Goal: Book appointment/travel/reservation

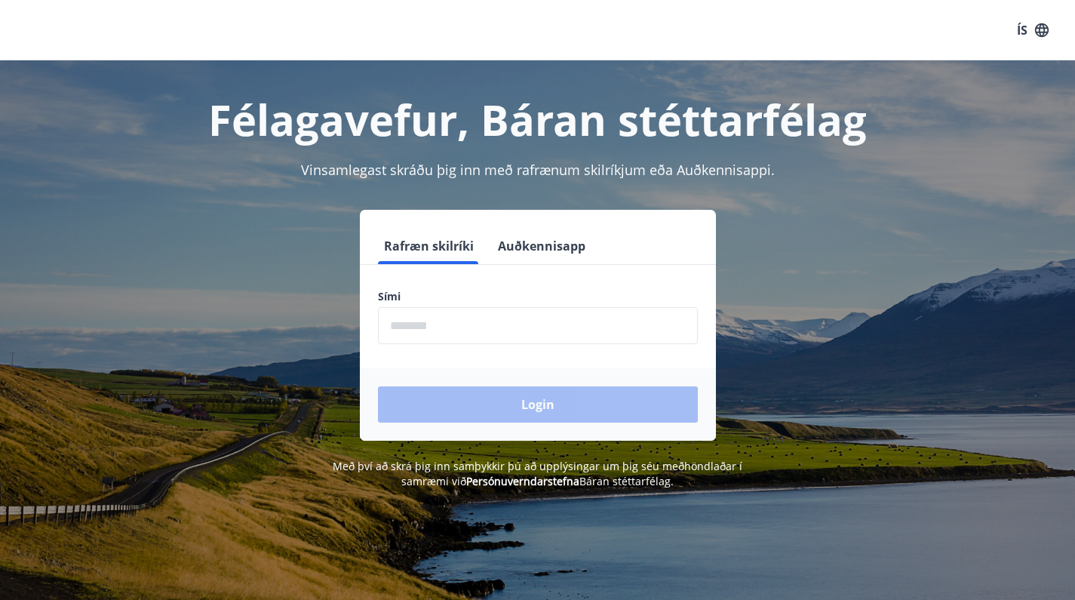
click at [477, 341] on input "phone" at bounding box center [538, 325] width 320 height 37
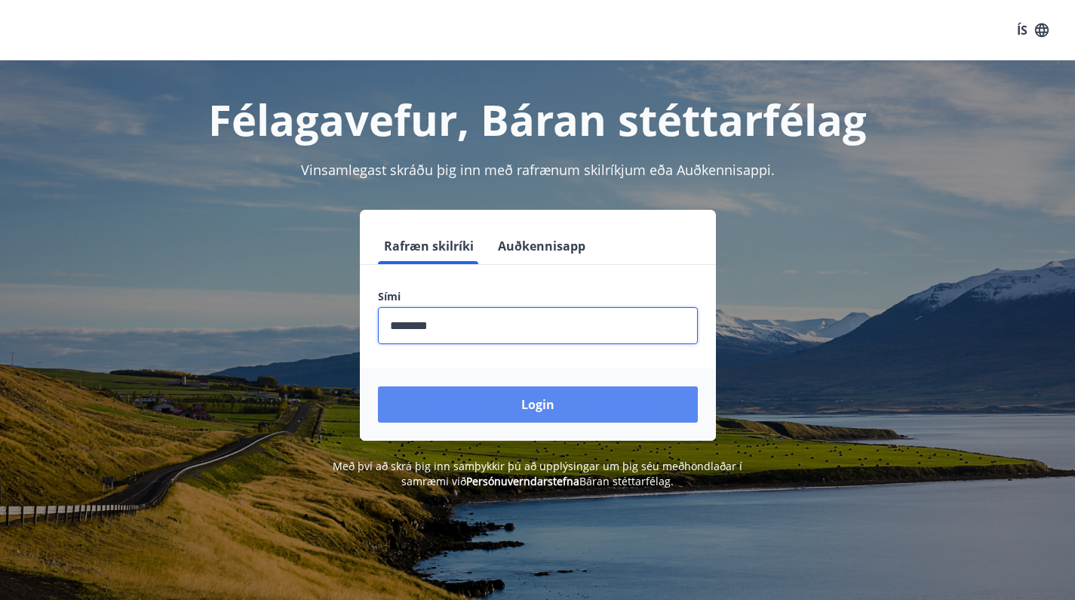
type input "********"
click at [401, 415] on button "Login" at bounding box center [538, 404] width 320 height 36
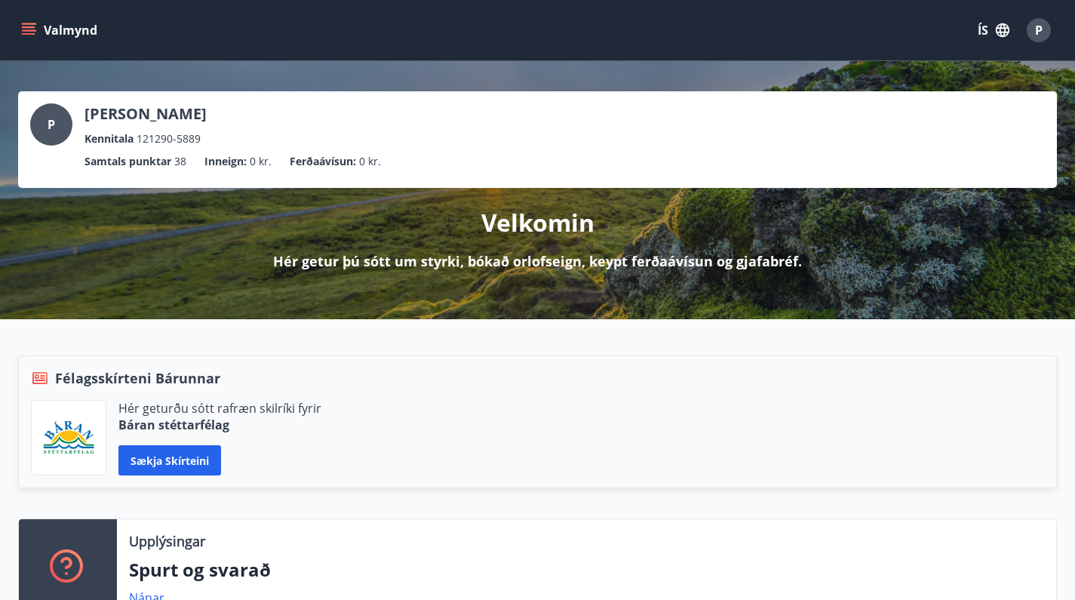
click at [35, 34] on icon "menu" at bounding box center [29, 34] width 14 height 2
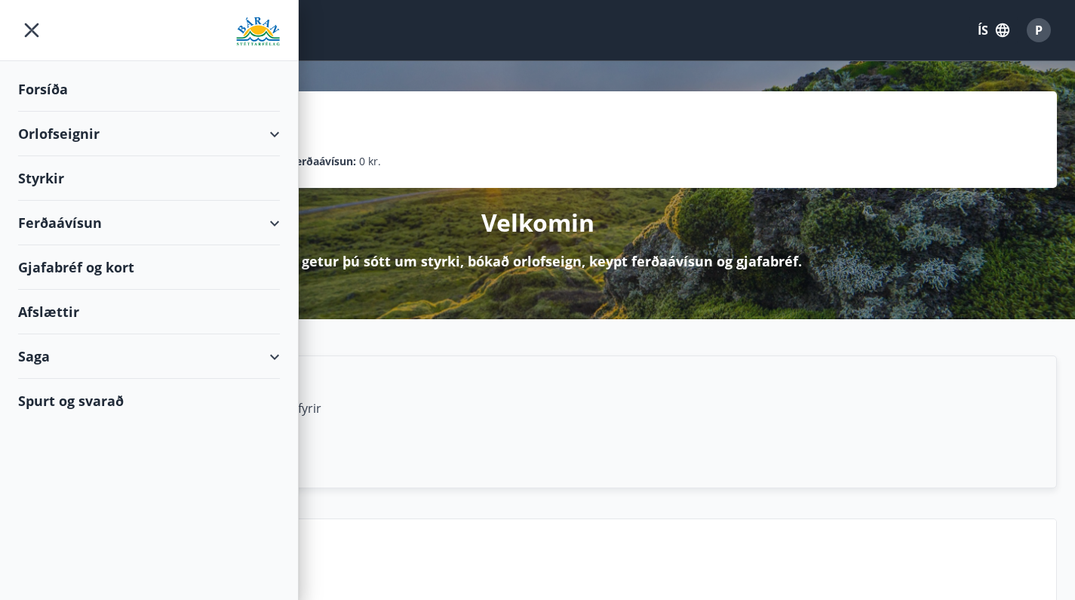
click at [67, 136] on div "Orlofseignir" at bounding box center [149, 134] width 262 height 45
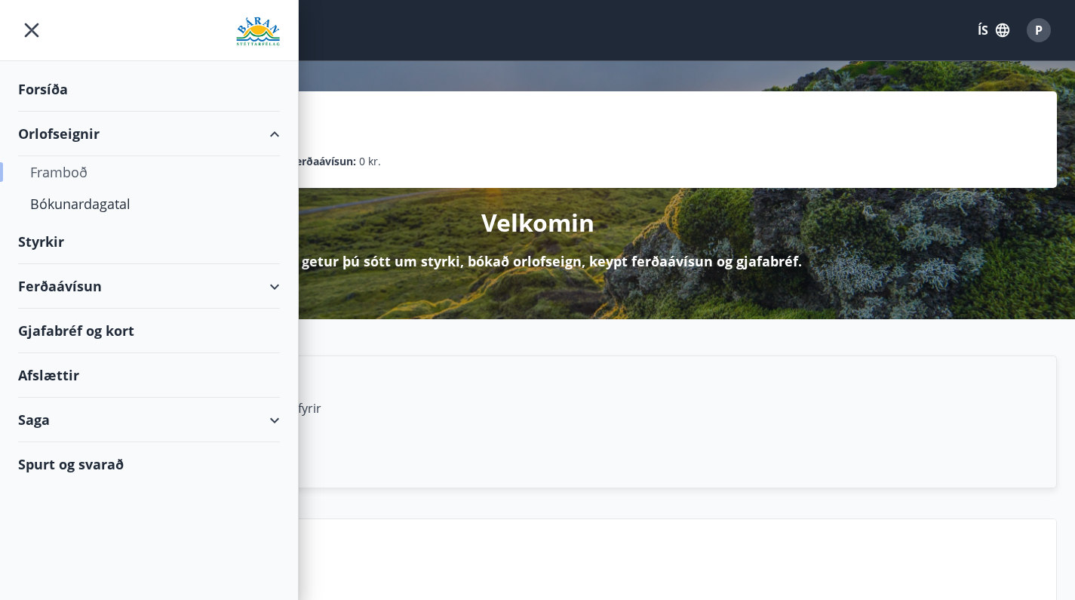
click at [66, 174] on div "Framboð" at bounding box center [149, 172] width 238 height 32
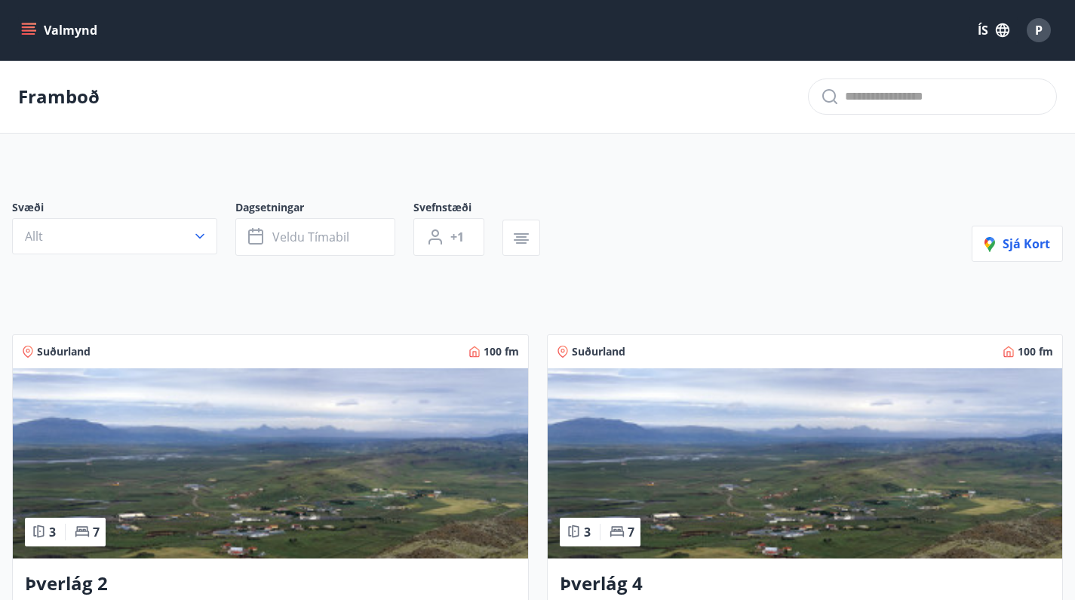
click at [29, 42] on button "Valmynd" at bounding box center [60, 30] width 85 height 27
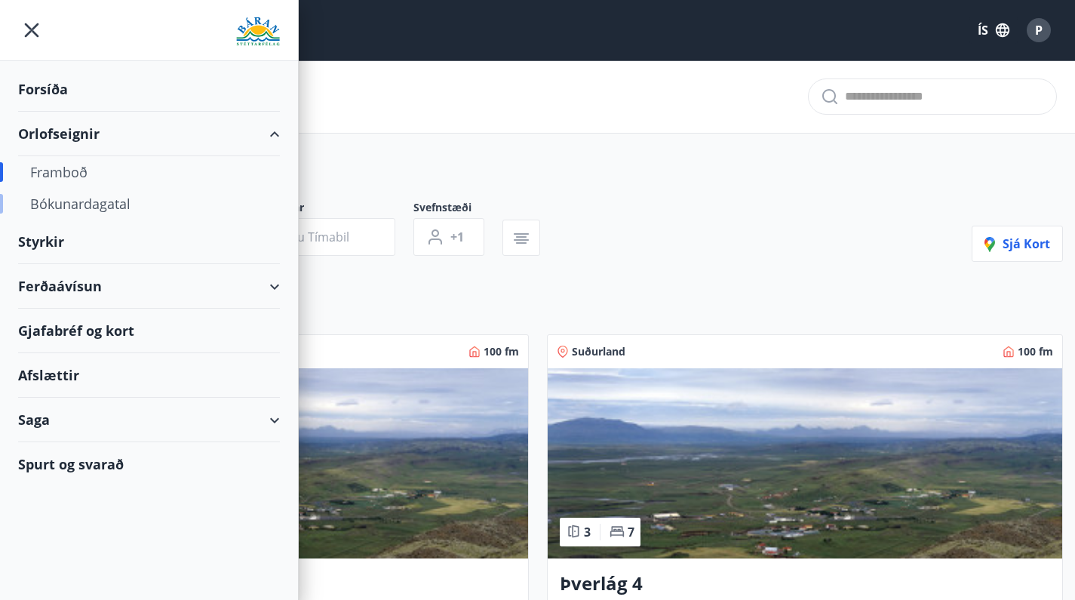
click at [70, 204] on div "Bókunardagatal" at bounding box center [149, 204] width 238 height 32
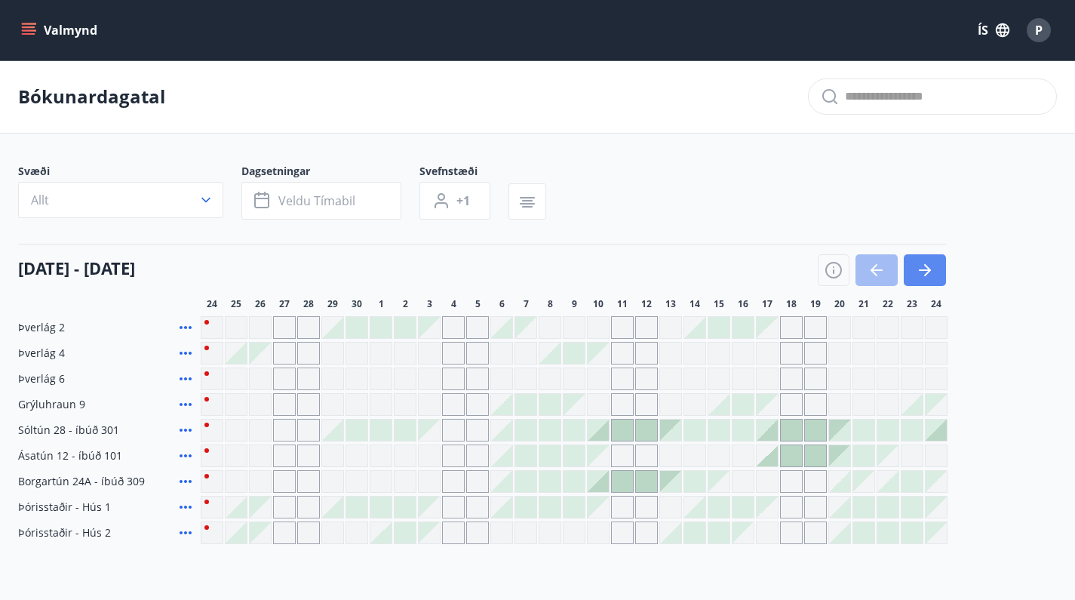
click at [932, 280] on button "button" at bounding box center [925, 270] width 42 height 32
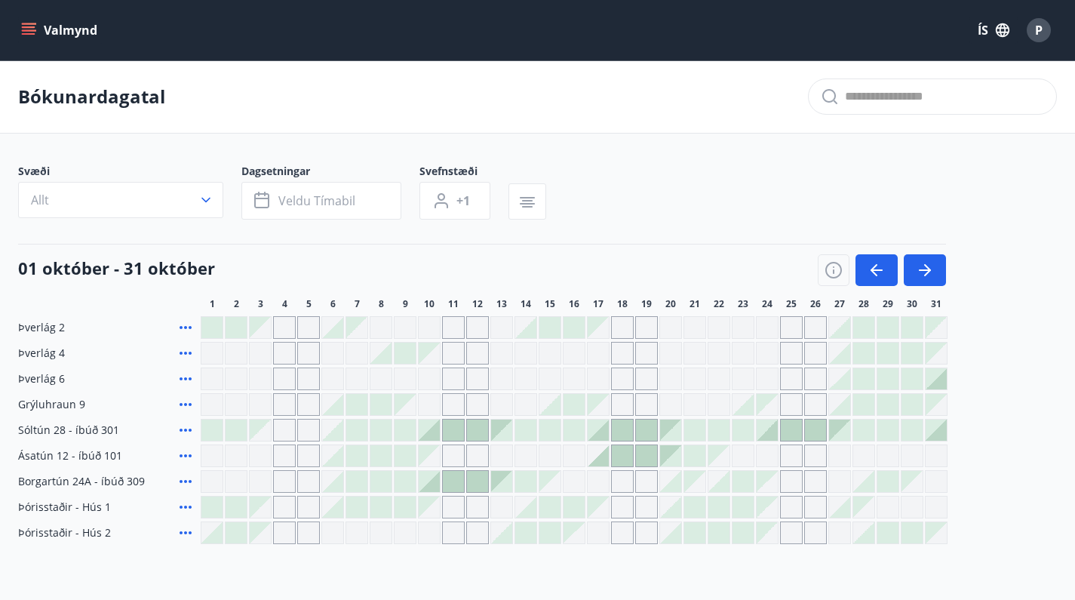
click at [794, 531] on div "Gráir dagar eru ekki bókanlegir" at bounding box center [791, 532] width 23 height 23
click at [793, 503] on div "Þverlág 2 Þverlág 4 Þverlág 6 Grýluhraun 9 Sóltún 28 - íbúð 301 Ásatún 12 - íbú…" at bounding box center [537, 430] width 1039 height 228
click at [793, 503] on div "Gráir dagar eru ekki bókanlegir" at bounding box center [791, 507] width 23 height 23
click at [1011, 392] on div "Þverlág 2 Þverlág 4 Þverlág 6 Grýluhraun 9 Sóltún 28 - íbúð 301 Ásatún 12 - íbú…" at bounding box center [537, 430] width 1039 height 228
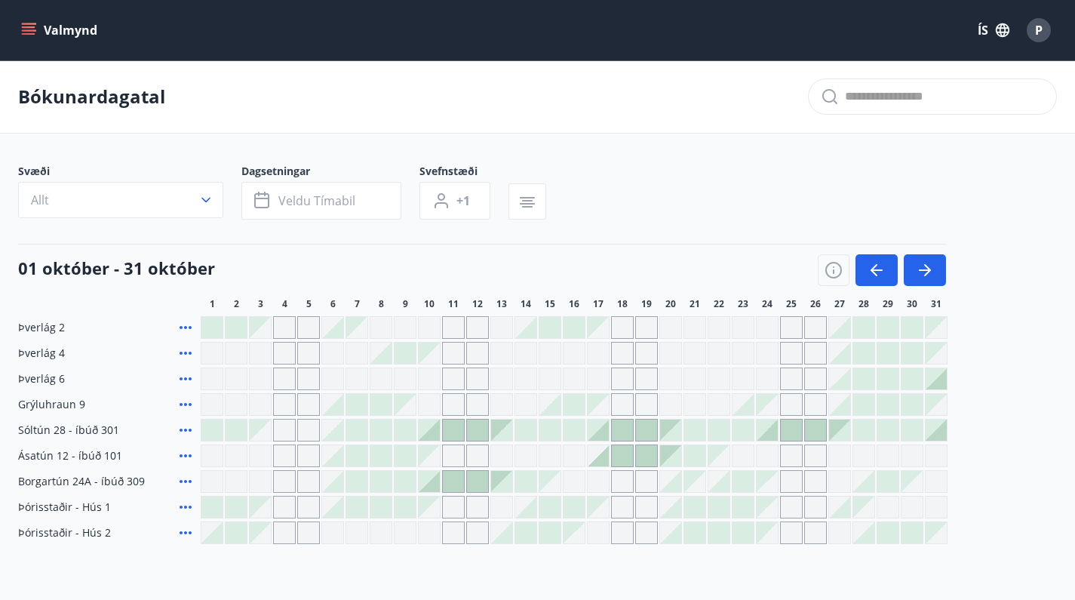
click at [791, 536] on div "Gráir dagar eru ekki bókanlegir" at bounding box center [791, 532] width 23 height 23
click at [531, 566] on div "Bókunardagatal Svæði Allt Dagsetningar Veldu tímabil Svefnstæði +1 01 október -…" at bounding box center [537, 332] width 1075 height 544
click at [878, 263] on icon "button" at bounding box center [877, 270] width 18 height 18
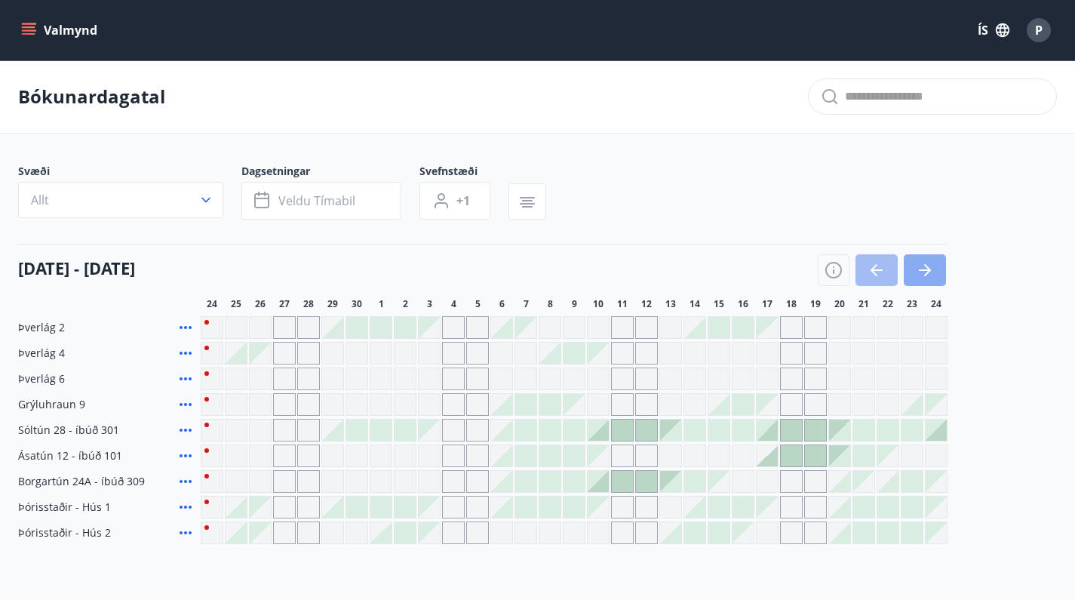
click at [929, 275] on icon "button" at bounding box center [925, 270] width 18 height 18
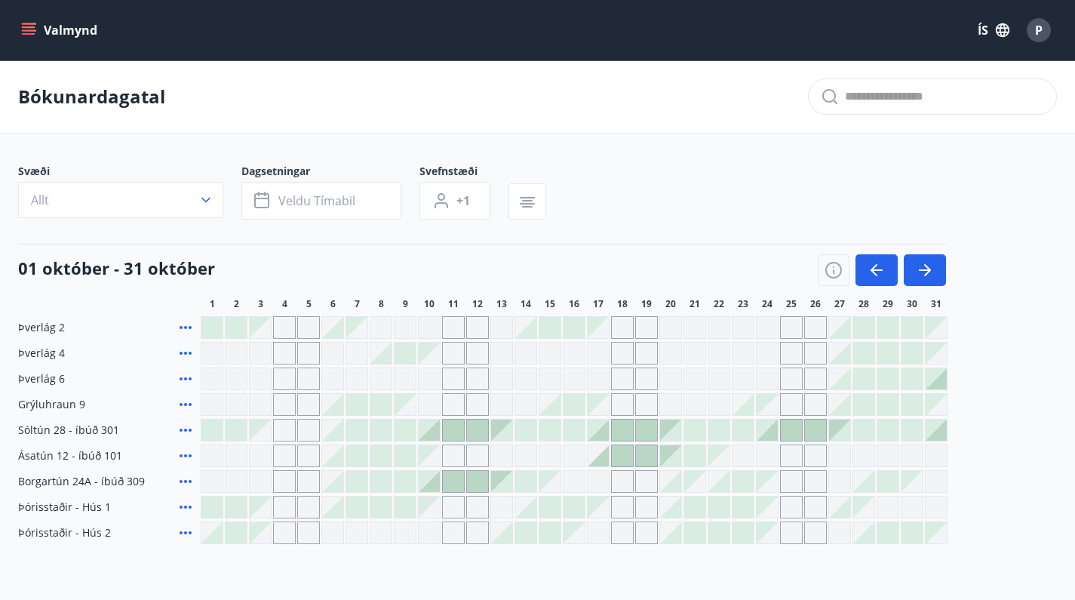
click at [662, 186] on div "Svæði Allt Dagsetningar Veldu tímabil Svefnstæði +1" at bounding box center [537, 195] width 1039 height 62
click at [932, 267] on icon "button" at bounding box center [925, 270] width 18 height 18
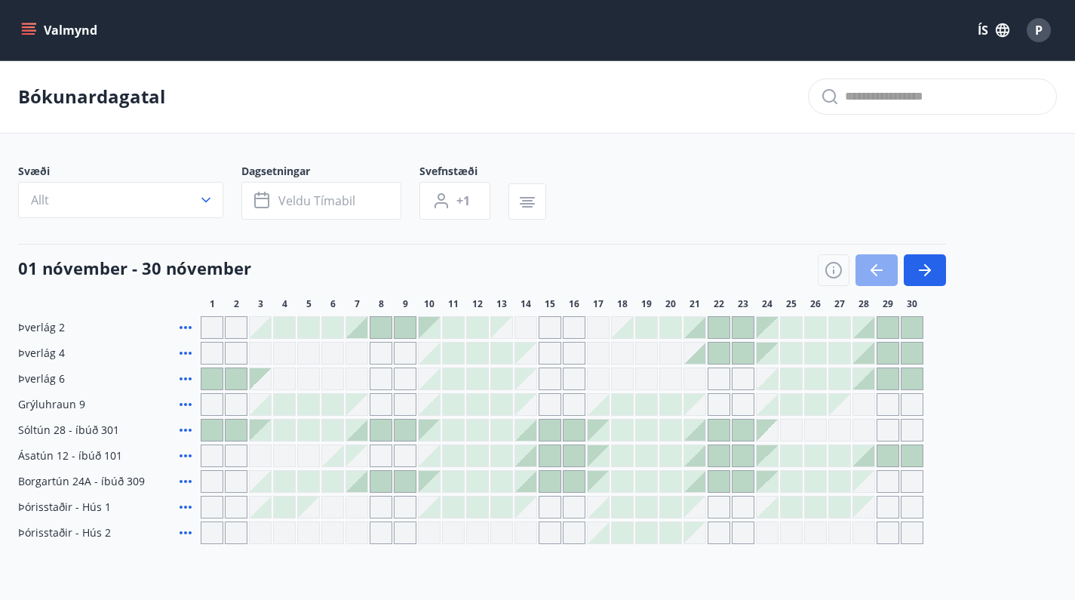
click at [883, 270] on icon "button" at bounding box center [877, 270] width 18 height 18
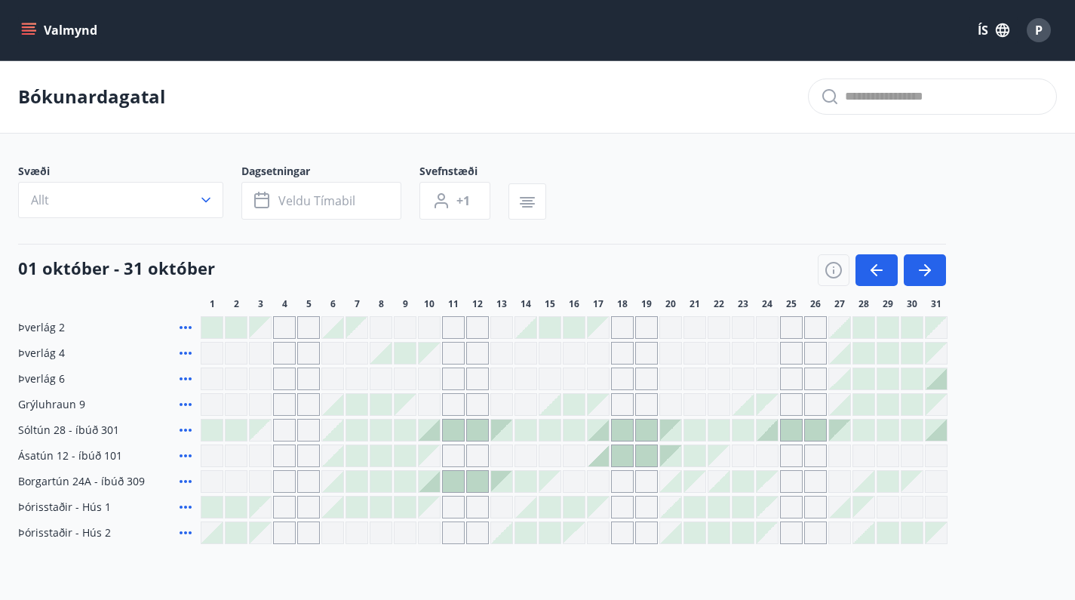
click at [468, 124] on div "Bókunardagatal" at bounding box center [537, 96] width 1075 height 73
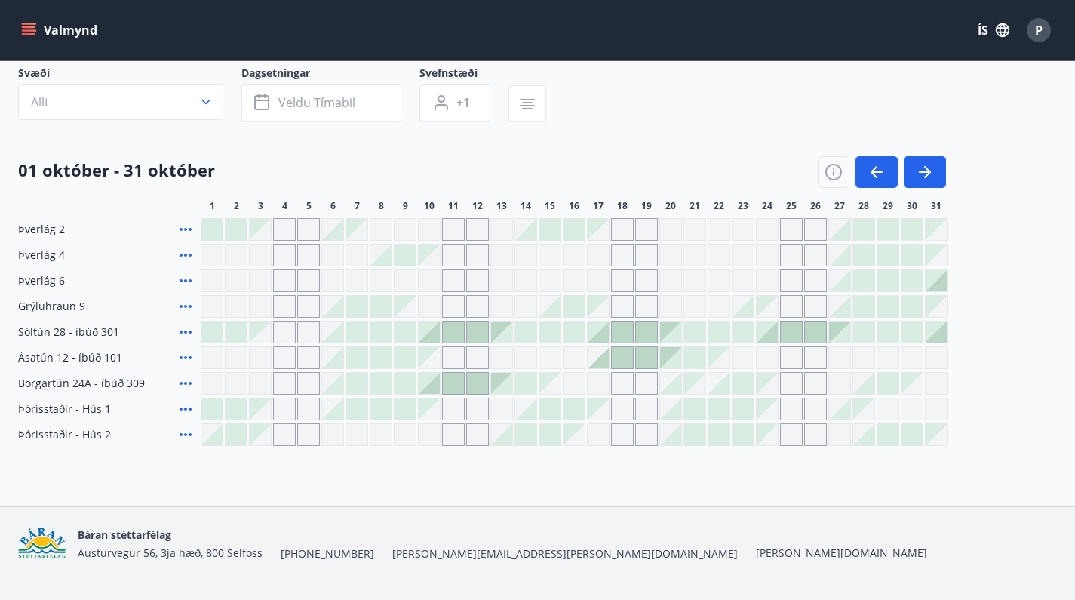
scroll to position [100, 0]
click at [871, 177] on icon "button" at bounding box center [877, 170] width 18 height 18
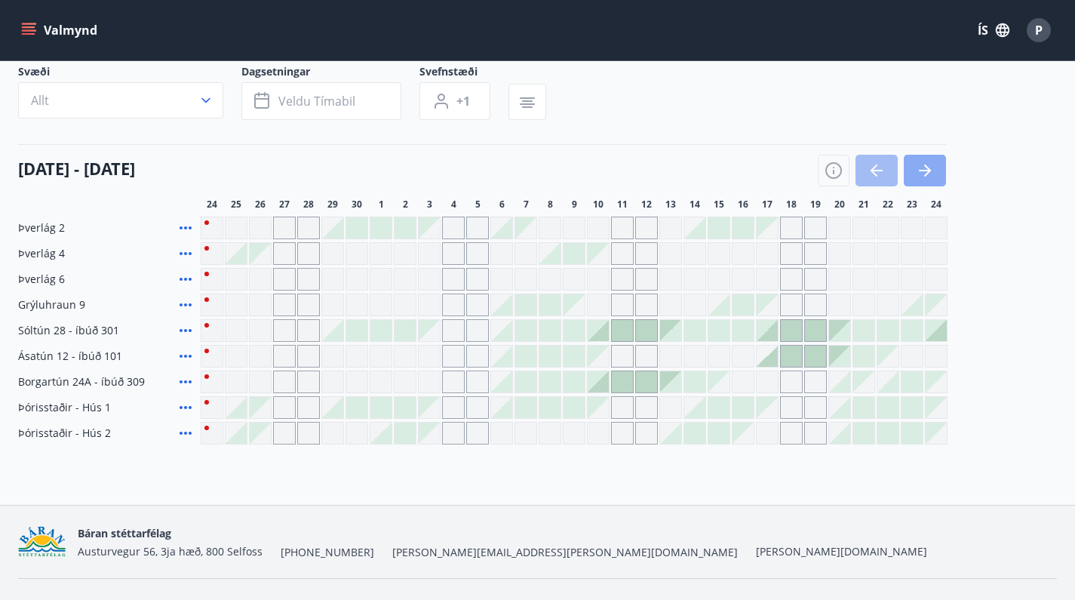
click at [926, 176] on icon "button" at bounding box center [927, 170] width 7 height 12
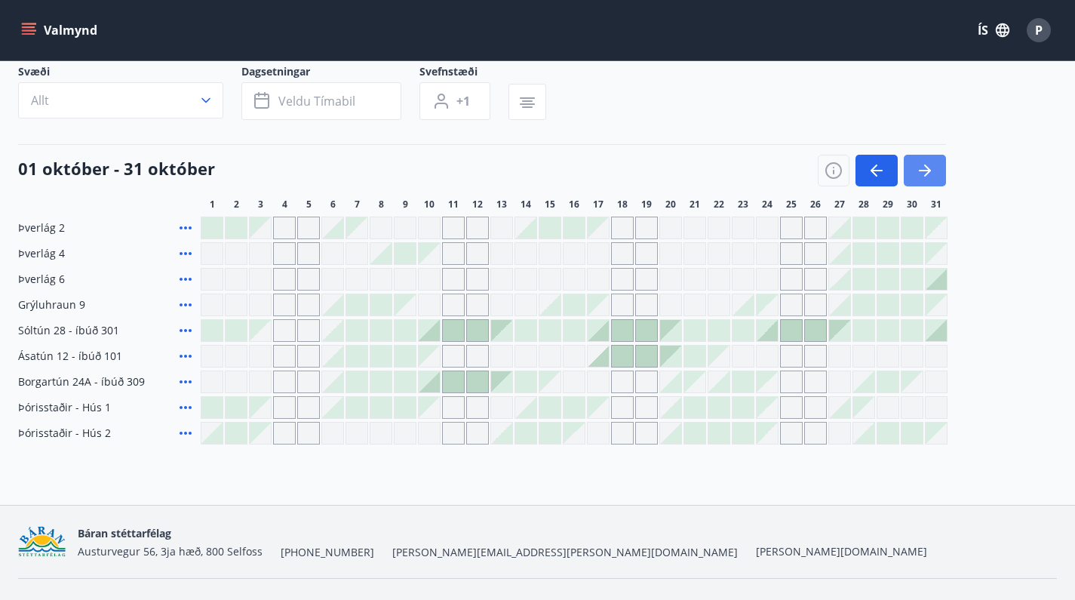
click at [926, 176] on icon "button" at bounding box center [927, 170] width 7 height 12
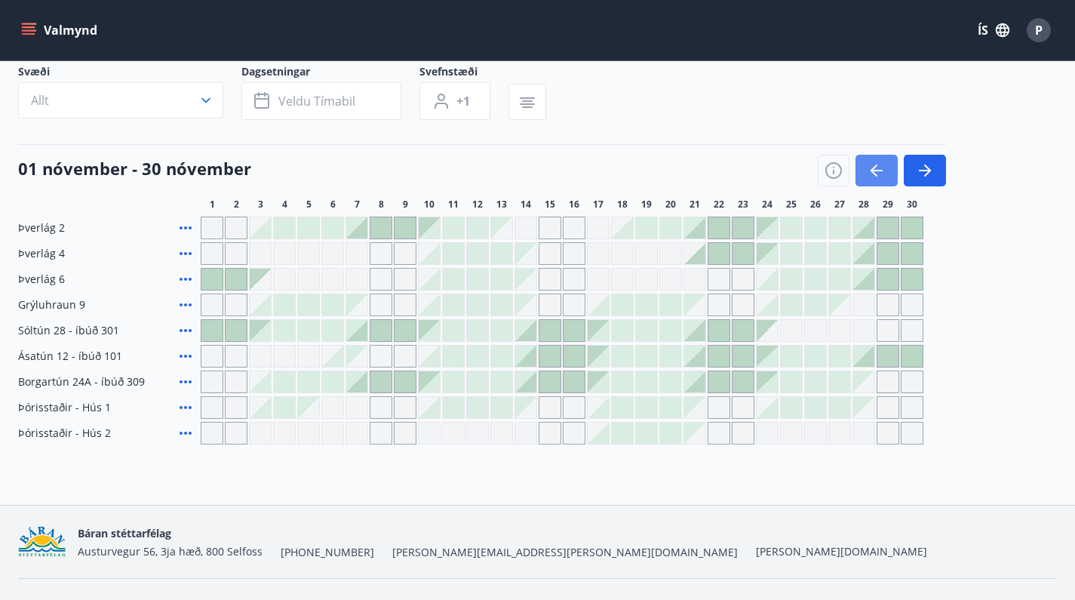
click at [887, 175] on button "button" at bounding box center [876, 171] width 42 height 32
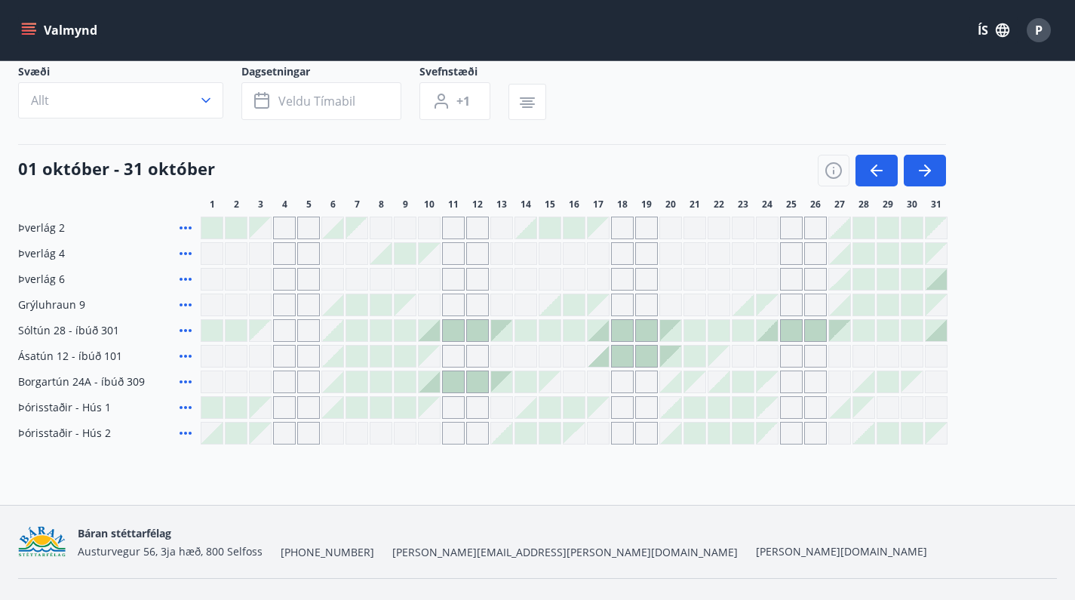
click at [677, 102] on div "Svæði Allt Dagsetningar Veldu tímabil Svefnstæði +1" at bounding box center [537, 95] width 1039 height 62
click at [931, 166] on icon "button" at bounding box center [925, 170] width 18 height 18
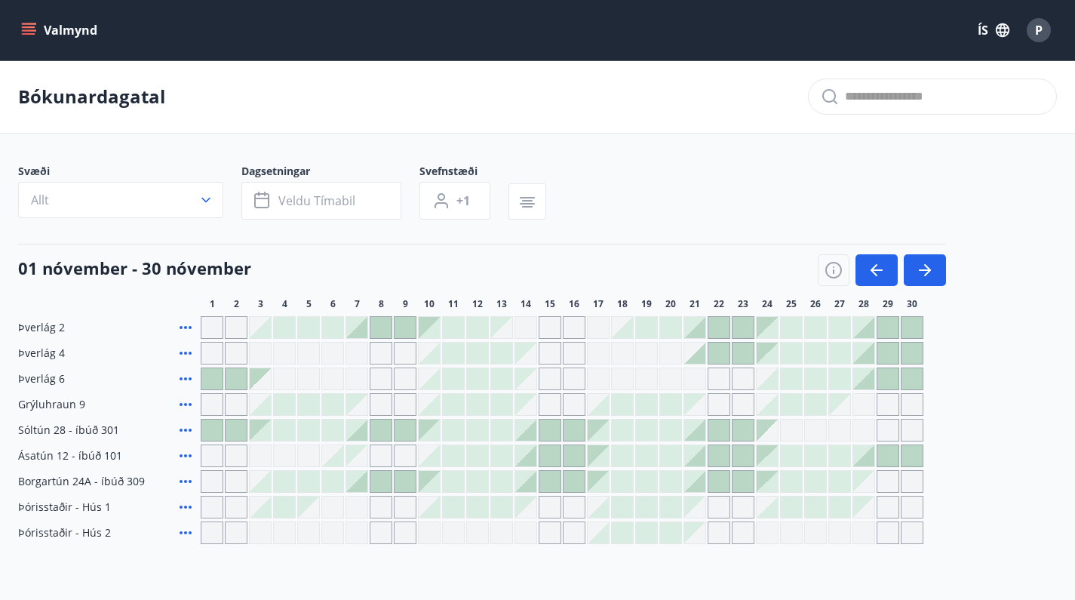
scroll to position [0, 0]
click at [562, 77] on div "Bókunardagatal" at bounding box center [537, 96] width 1075 height 73
